Goal: Go to known website: Access a specific website the user already knows

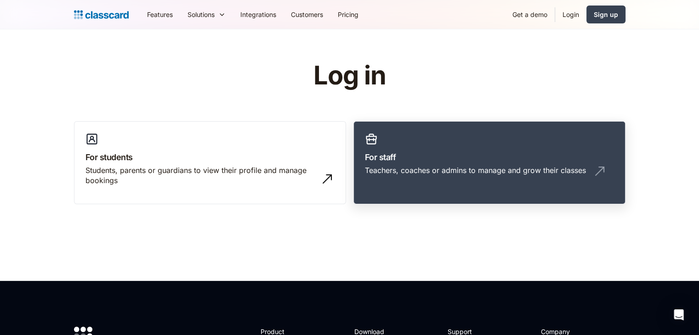
click at [459, 164] on link "For staff Teachers, coaches or admins to manage and grow their classes" at bounding box center [489, 163] width 272 height 84
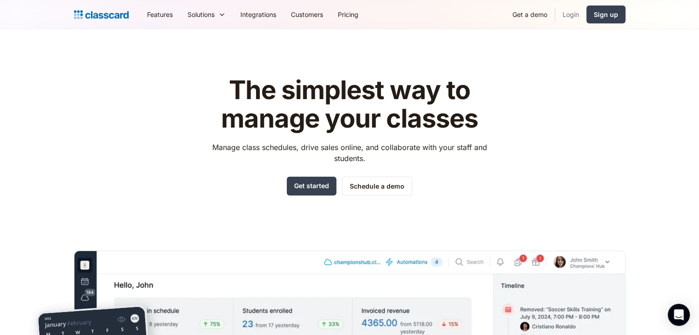
click at [576, 11] on link "Login" at bounding box center [570, 14] width 31 height 21
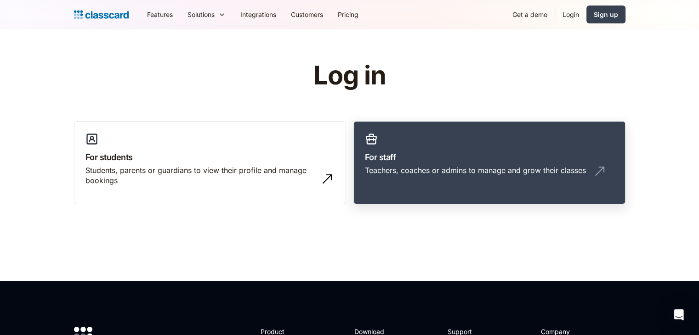
click at [393, 181] on div "Teachers, coaches or admins to manage and grow their classes" at bounding box center [489, 173] width 249 height 17
